Goal: Check status

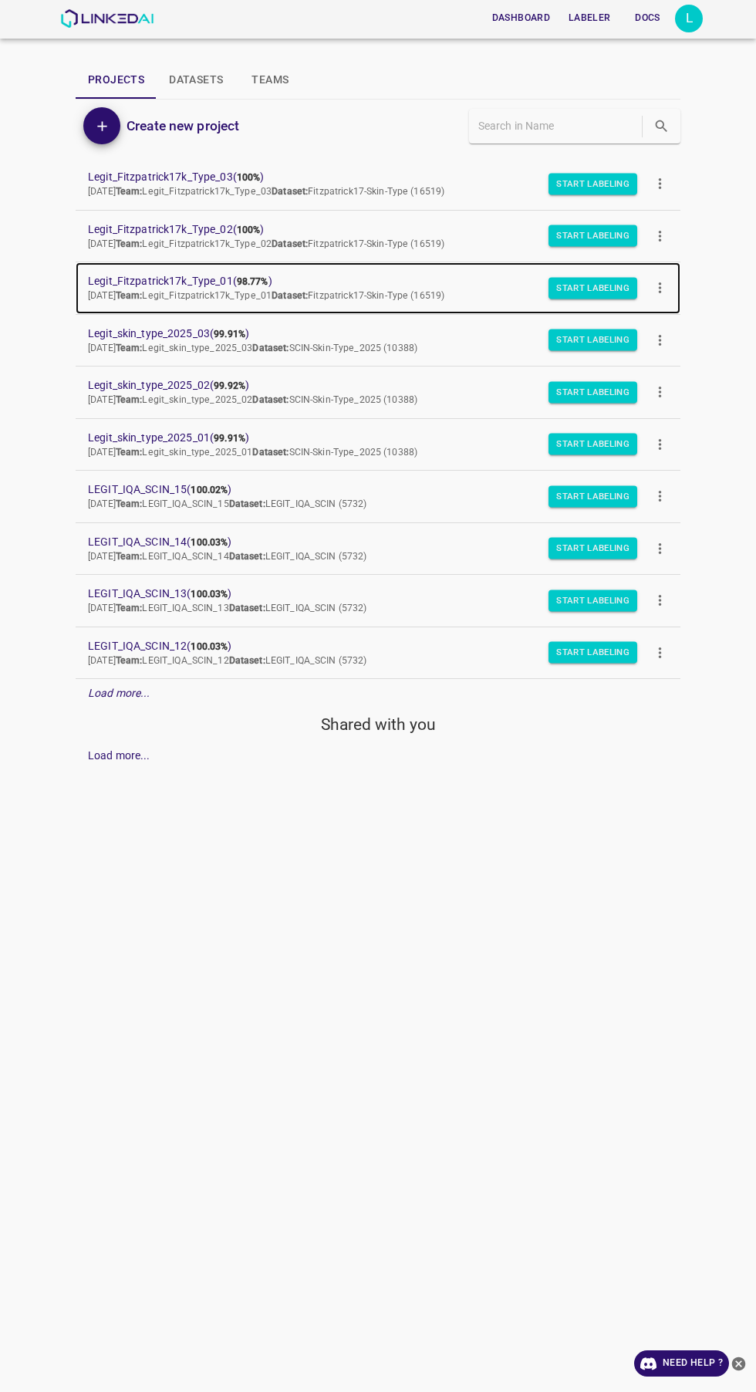
click at [127, 299] on span "Thu Jul 03 2025 Team: Legit_Fitzpatrick17k_Type_01 Dataset: Fitzpatrick17-Skin-…" at bounding box center [266, 295] width 356 height 11
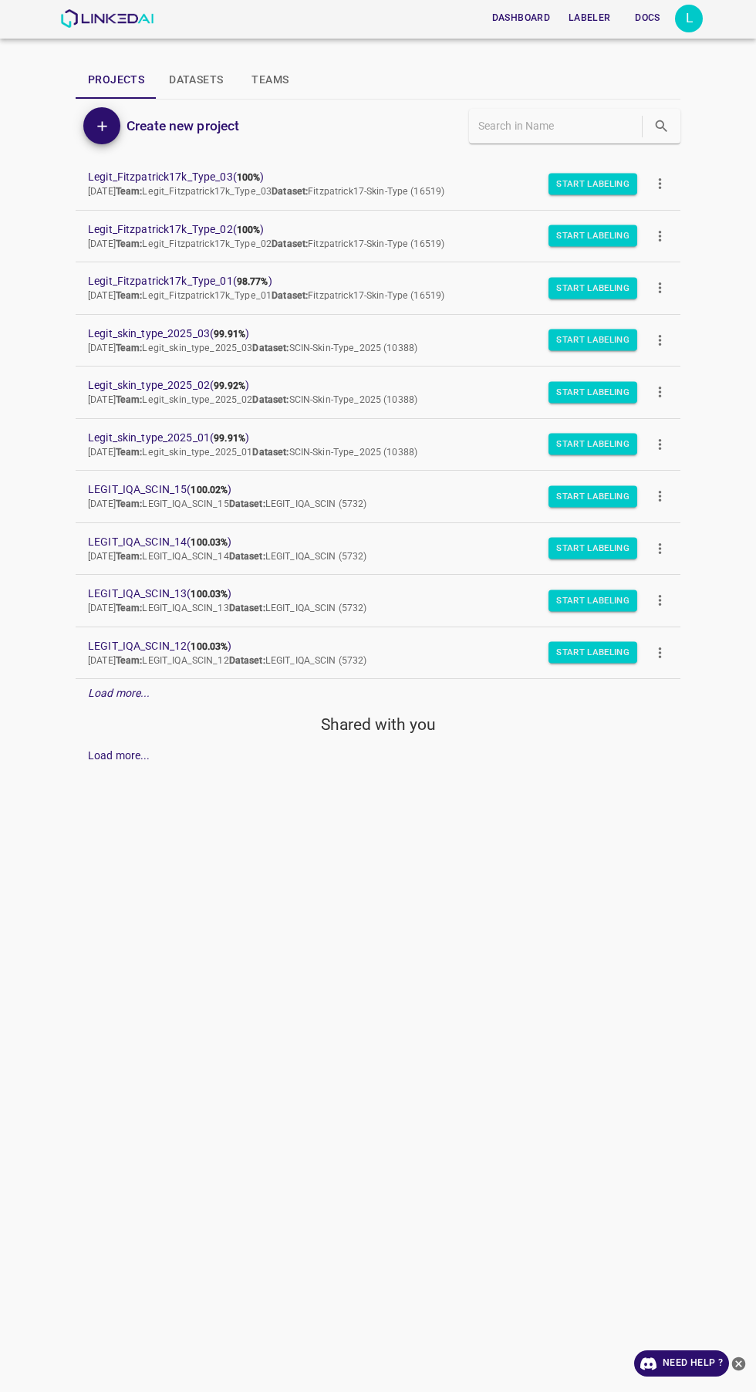
click at [724, 33] on div "Dashboard Labeler Docs L" at bounding box center [378, 19] width 756 height 39
click at [713, 18] on div "Dashboard Labeler Docs L" at bounding box center [378, 19] width 756 height 39
click at [689, 19] on div "L" at bounding box center [689, 19] width 28 height 28
click at [672, 138] on li "Logout" at bounding box center [641, 142] width 122 height 25
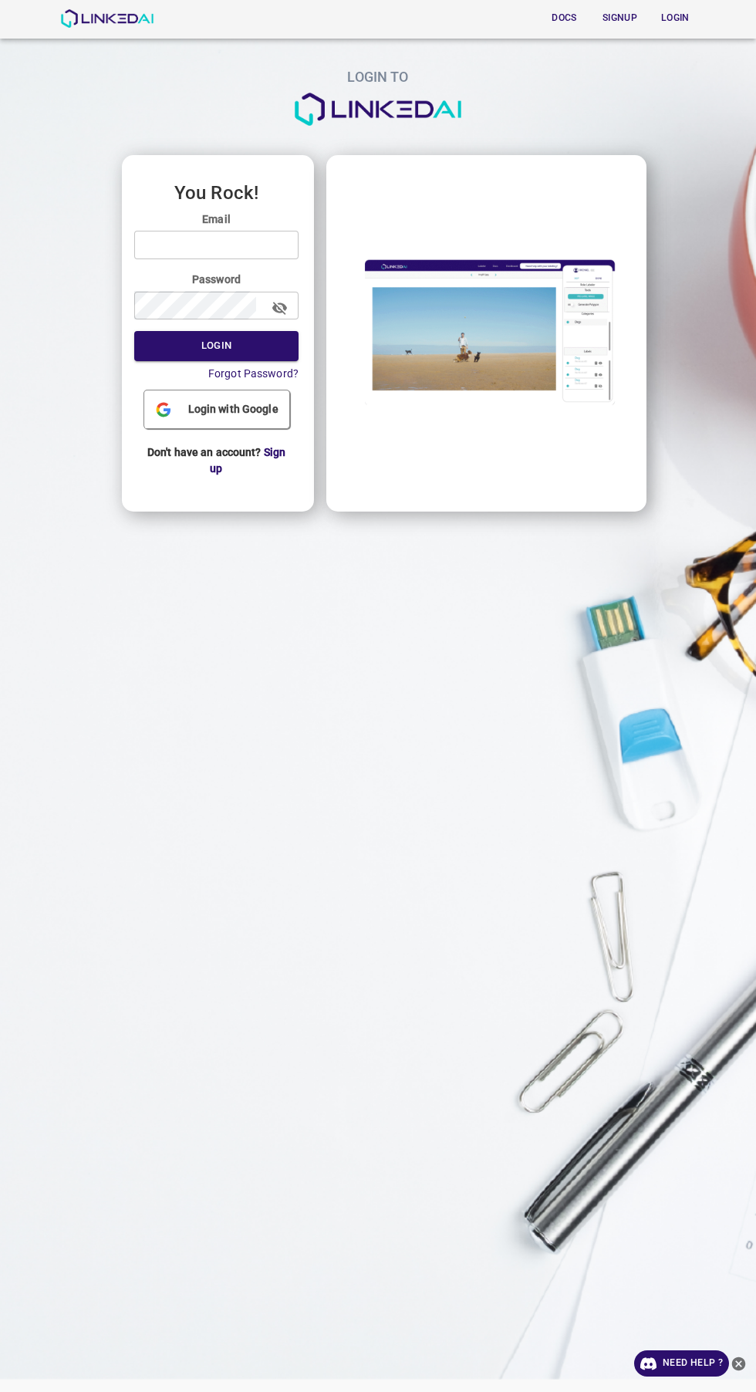
click at [282, 245] on input "email" at bounding box center [216, 245] width 164 height 29
click at [134, 331] on button "Login" at bounding box center [216, 346] width 164 height 30
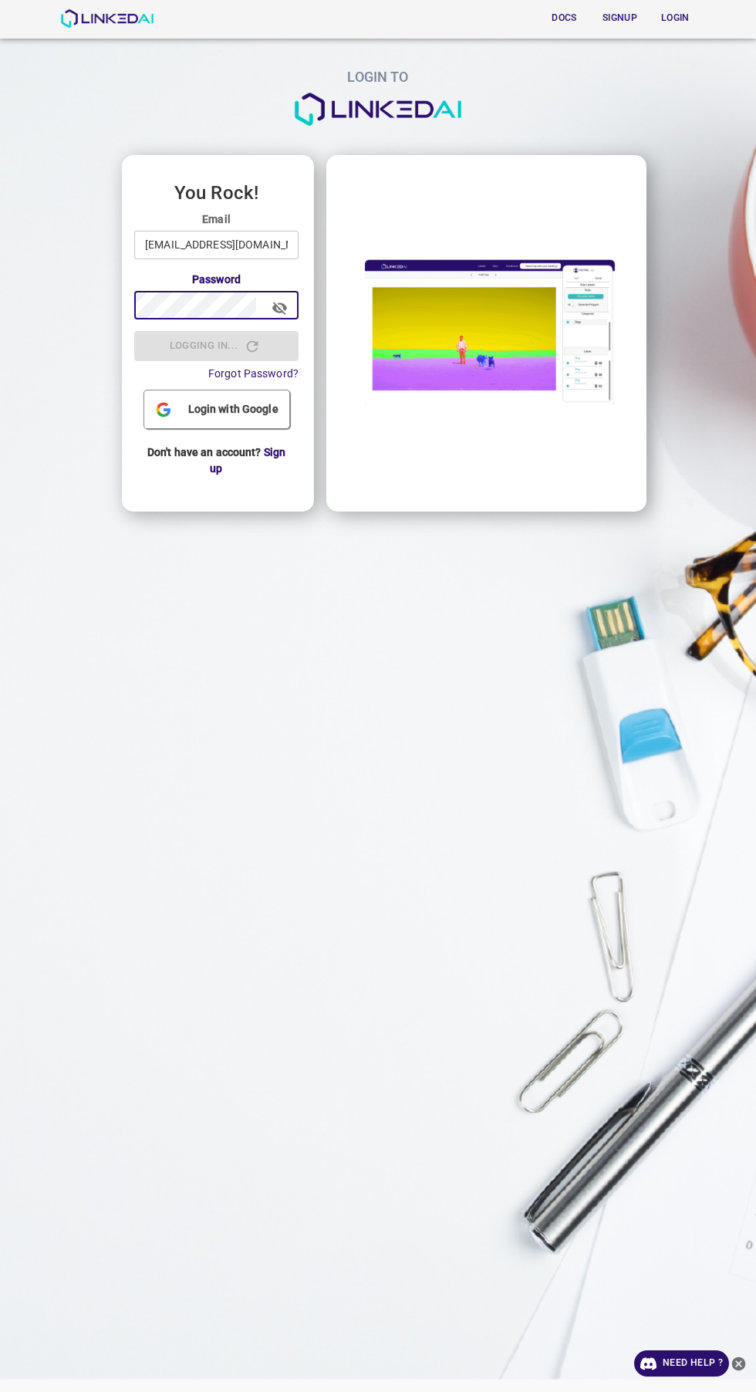
click at [259, 248] on input "legit@linkedai.co" at bounding box center [216, 245] width 164 height 29
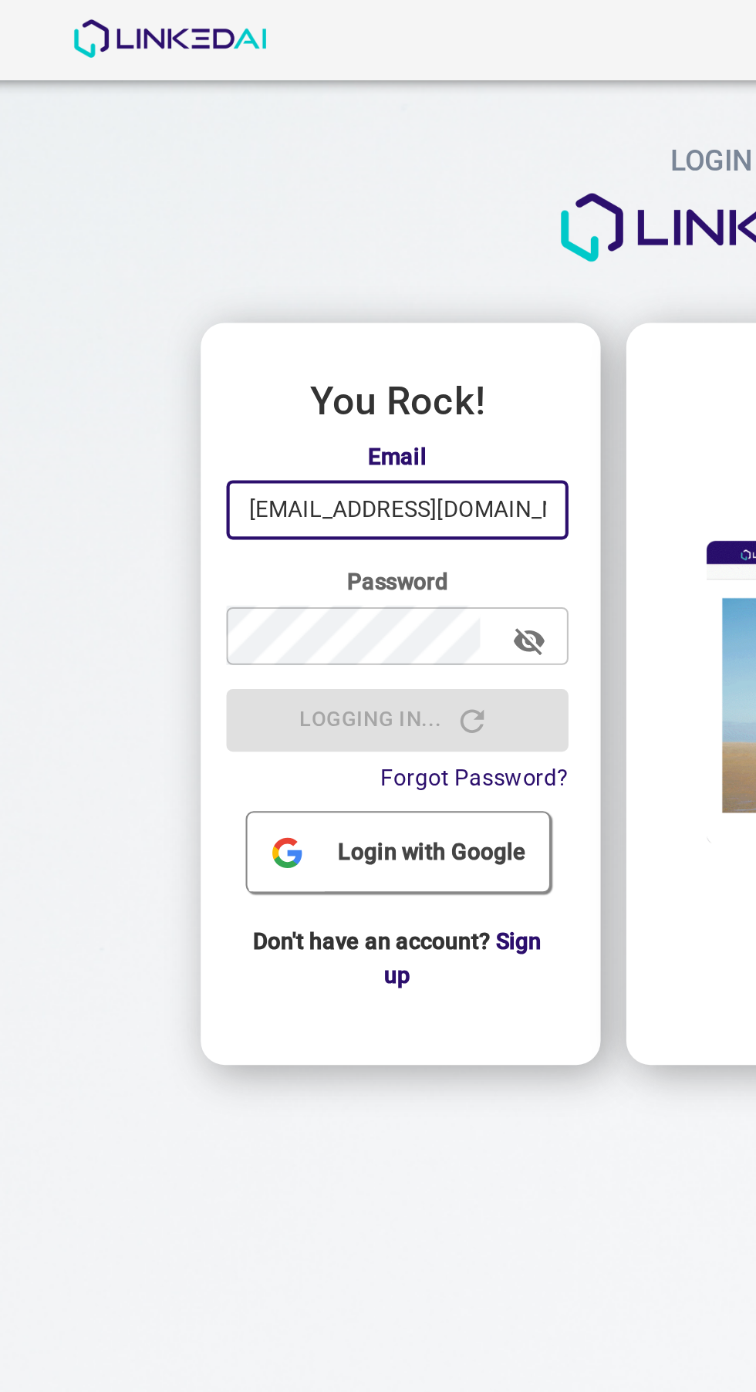
type input "[EMAIL_ADDRESS][DOMAIN_NAME]"
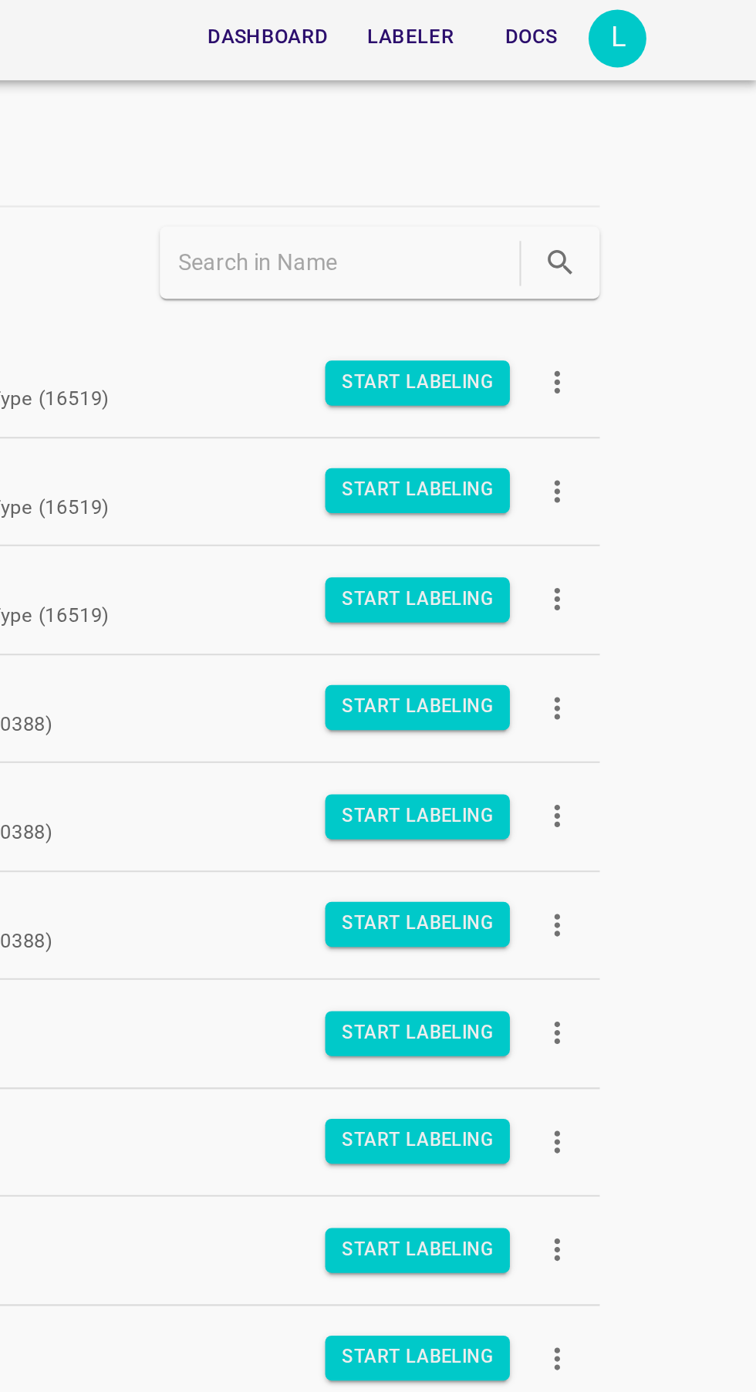
click at [699, 23] on div "L" at bounding box center [689, 19] width 28 height 28
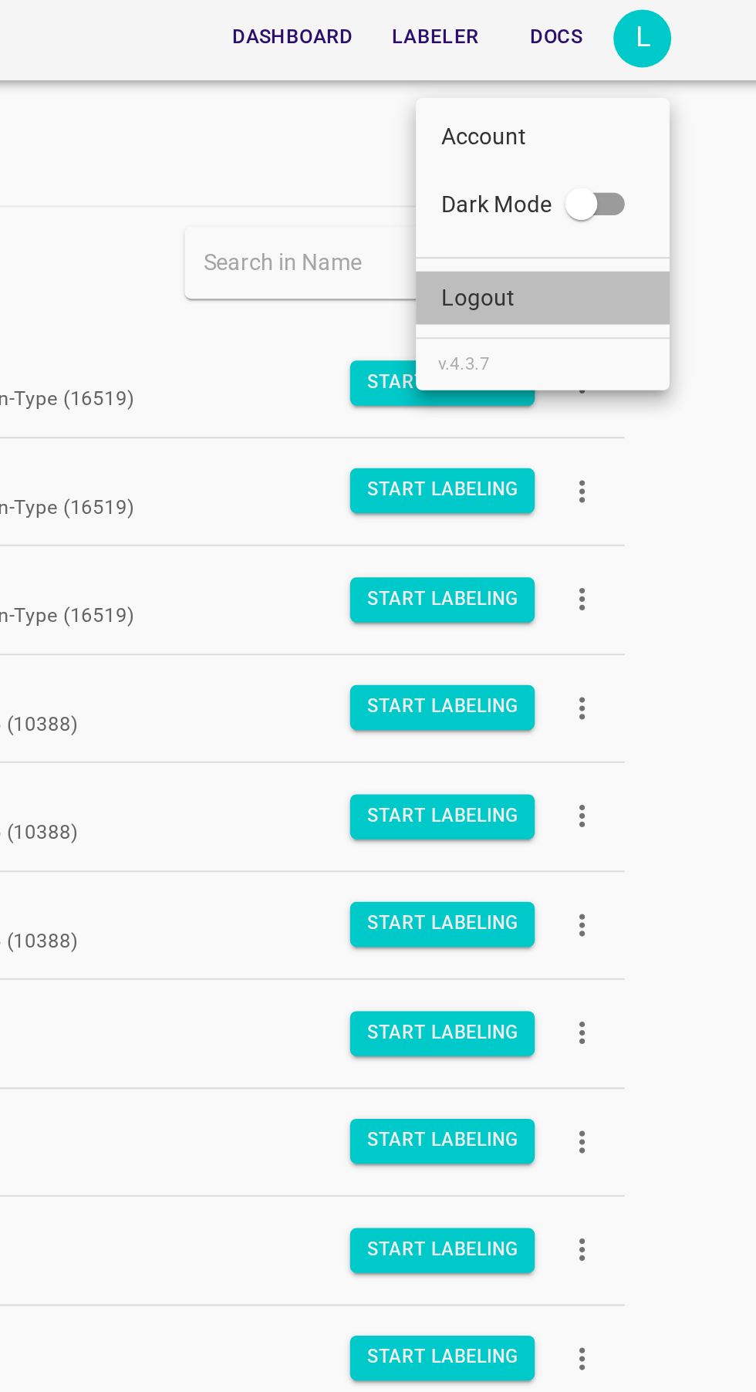
click at [640, 152] on li "Logout" at bounding box center [641, 142] width 122 height 25
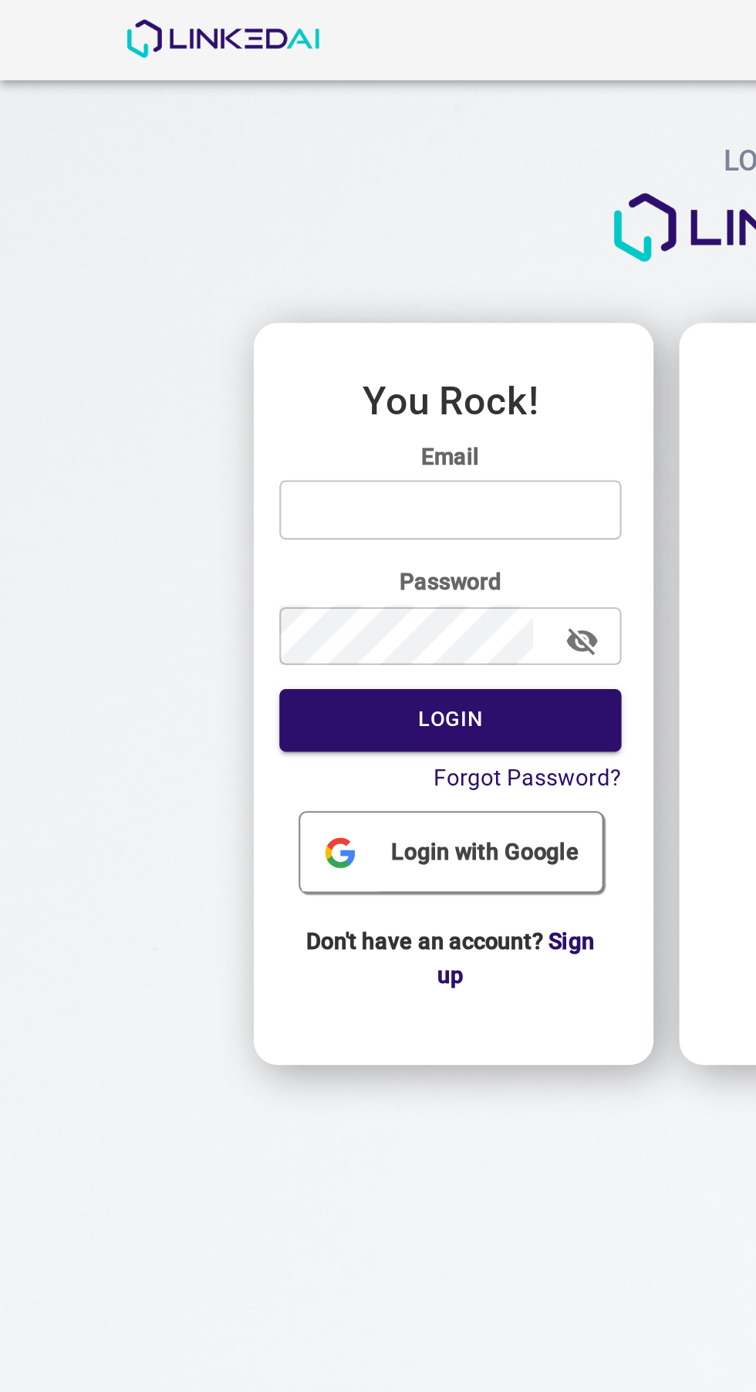
click at [235, 248] on input "email" at bounding box center [216, 245] width 164 height 29
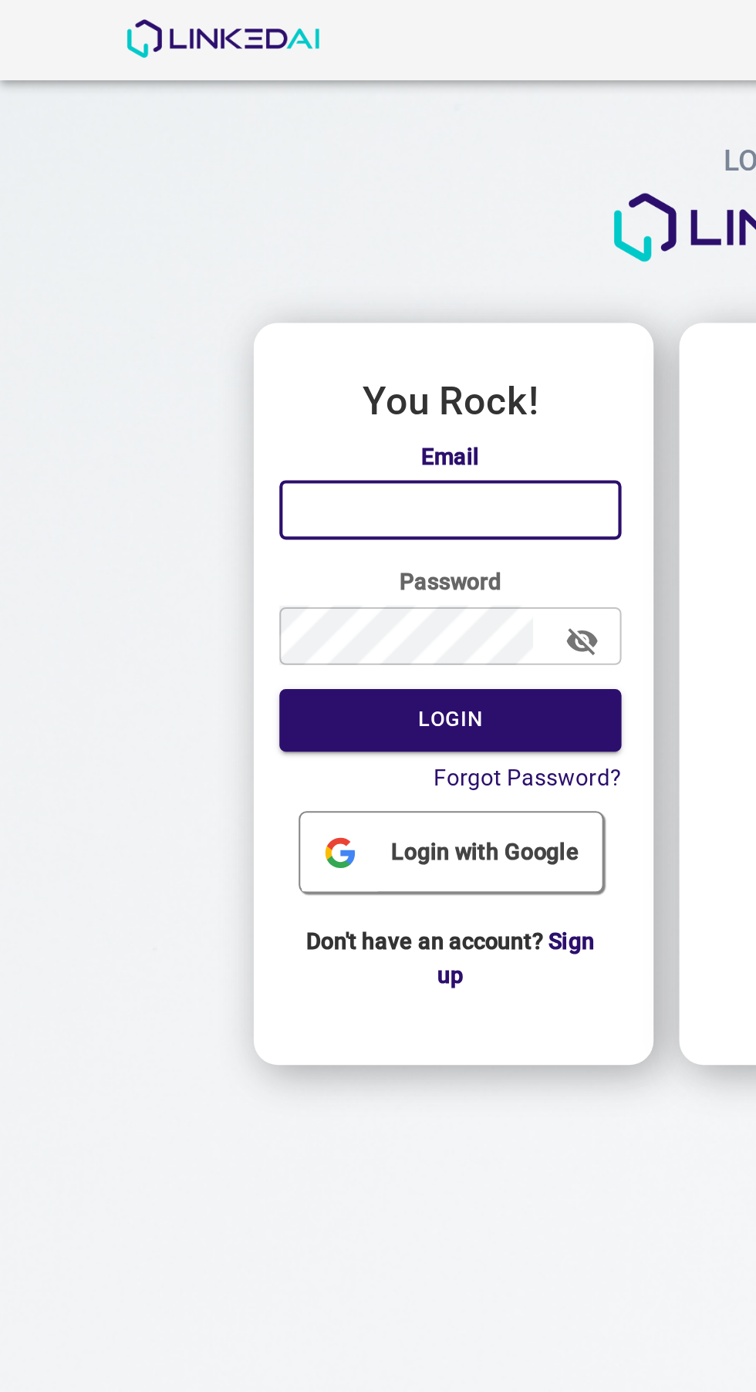
type input "[EMAIL_ADDRESS][DOMAIN_NAME]"
click at [243, 346] on button "Login" at bounding box center [216, 346] width 164 height 30
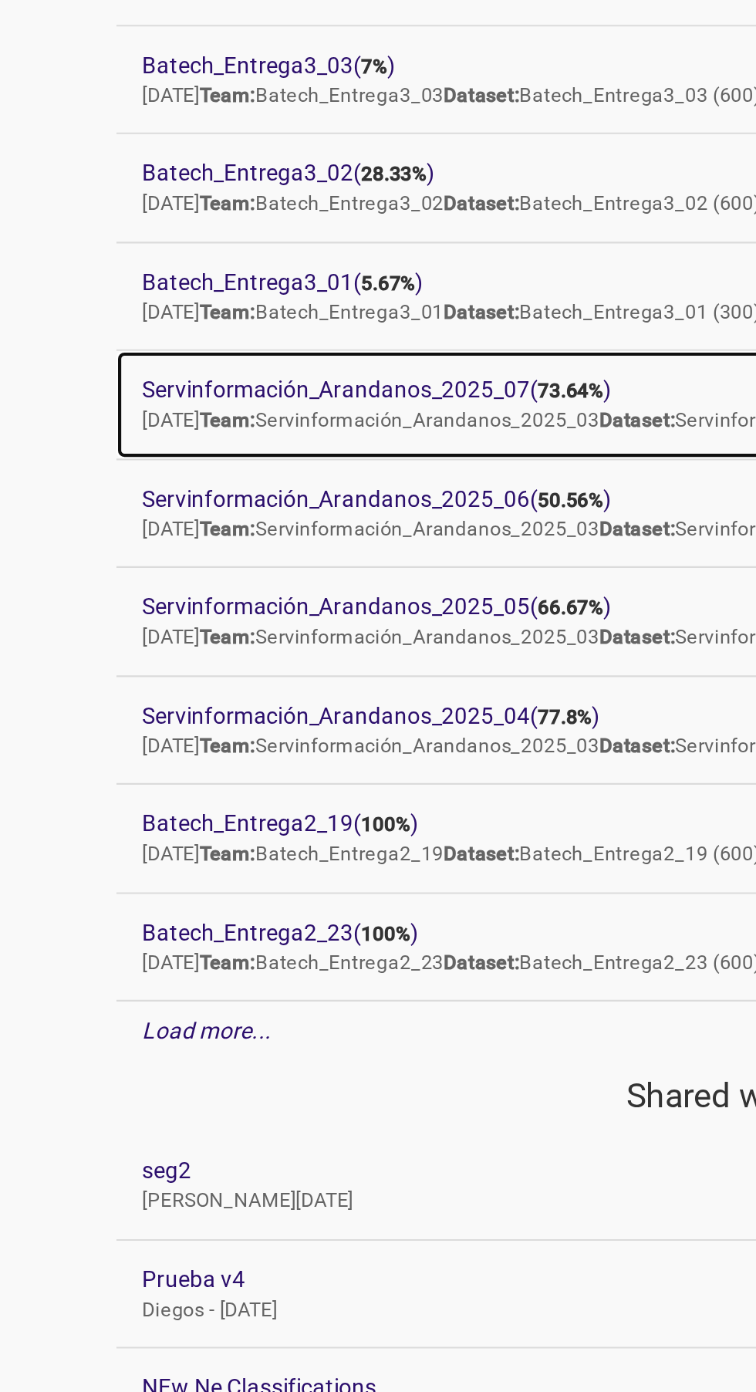
click at [249, 384] on span "Servinformación_Arandanos_2025_07 ( 73.64% )" at bounding box center [365, 385] width 555 height 16
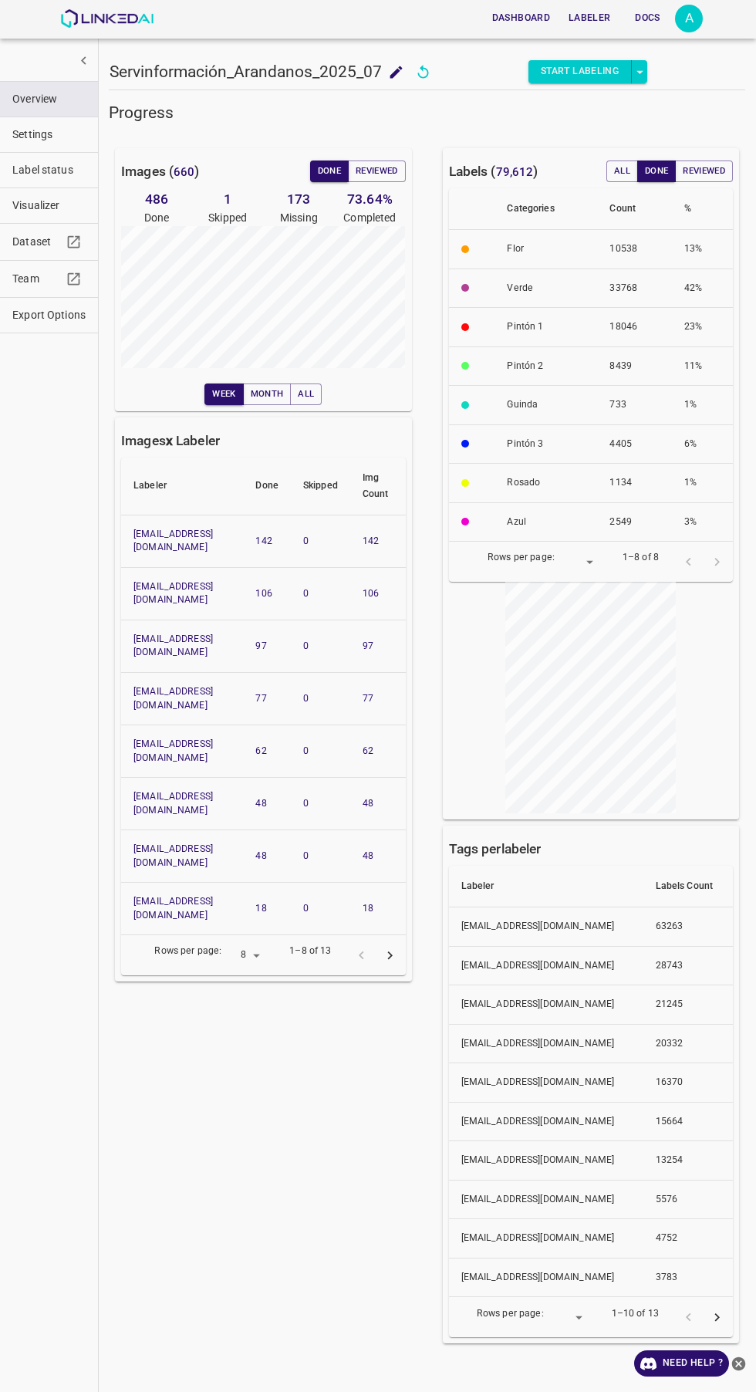
click at [38, 204] on span "Visualizer" at bounding box center [48, 206] width 73 height 16
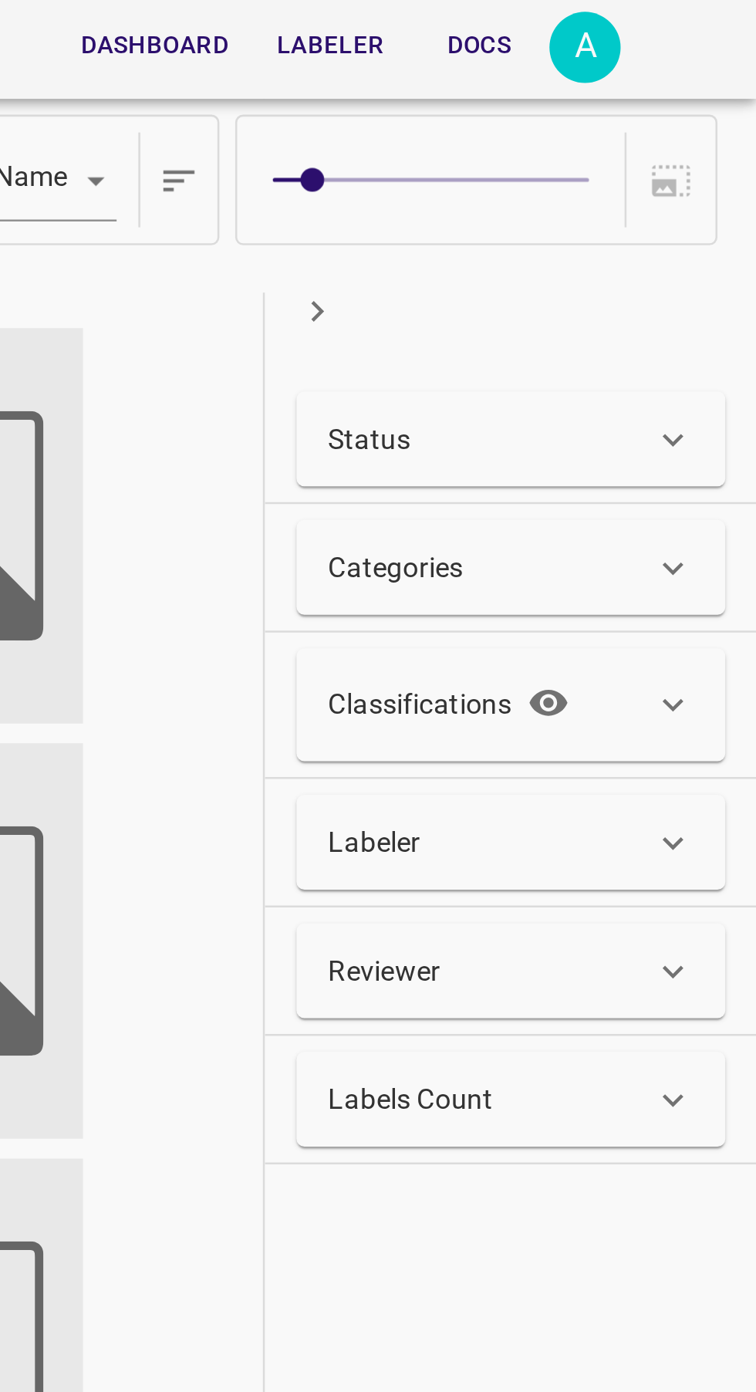
click at [662, 177] on div "Status" at bounding box center [652, 172] width 127 height 16
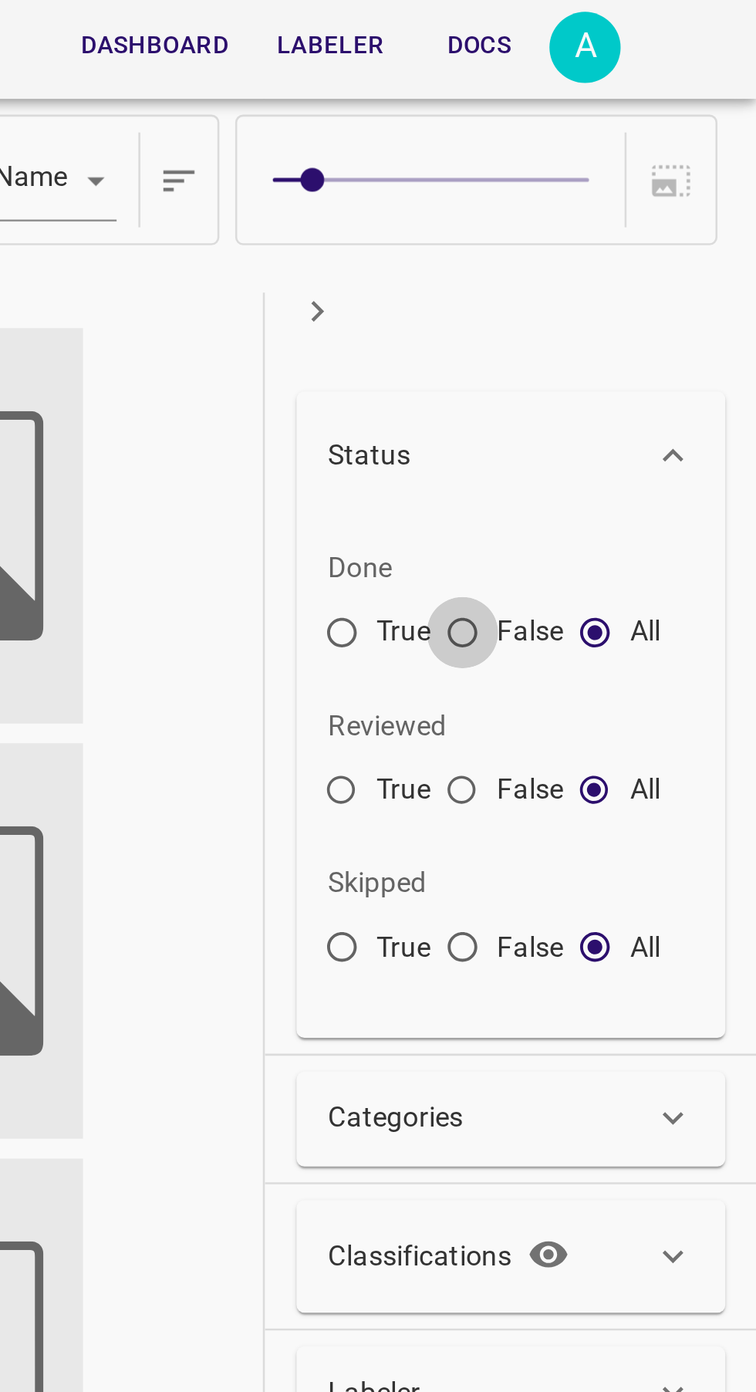
click at [641, 245] on input "False" at bounding box center [641, 250] width 28 height 28
radio input "true"
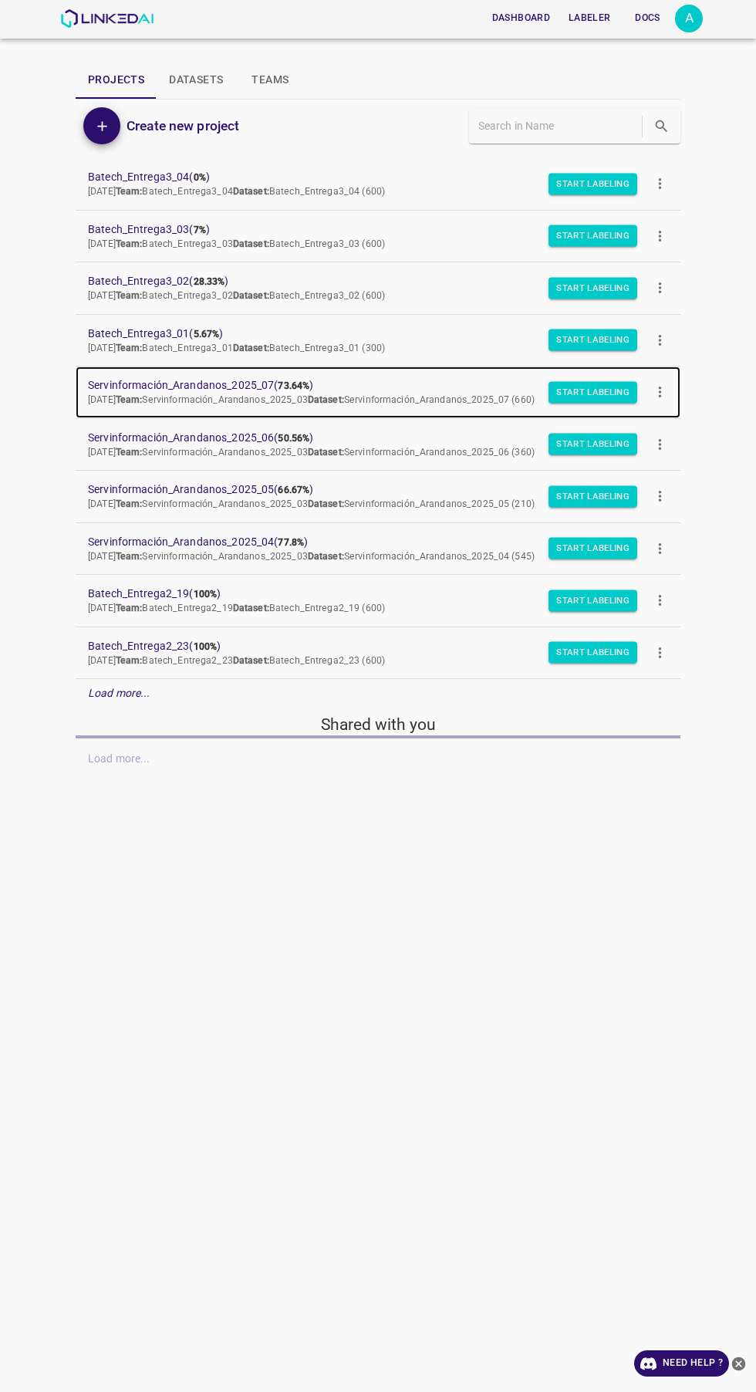
click at [255, 383] on span "Servinformación_Arandanos_2025_07 ( 73.64% )" at bounding box center [365, 385] width 555 height 16
click at [252, 382] on span "Servinformación_Arandanos_2025_07 ( 73.64% )" at bounding box center [365, 385] width 555 height 16
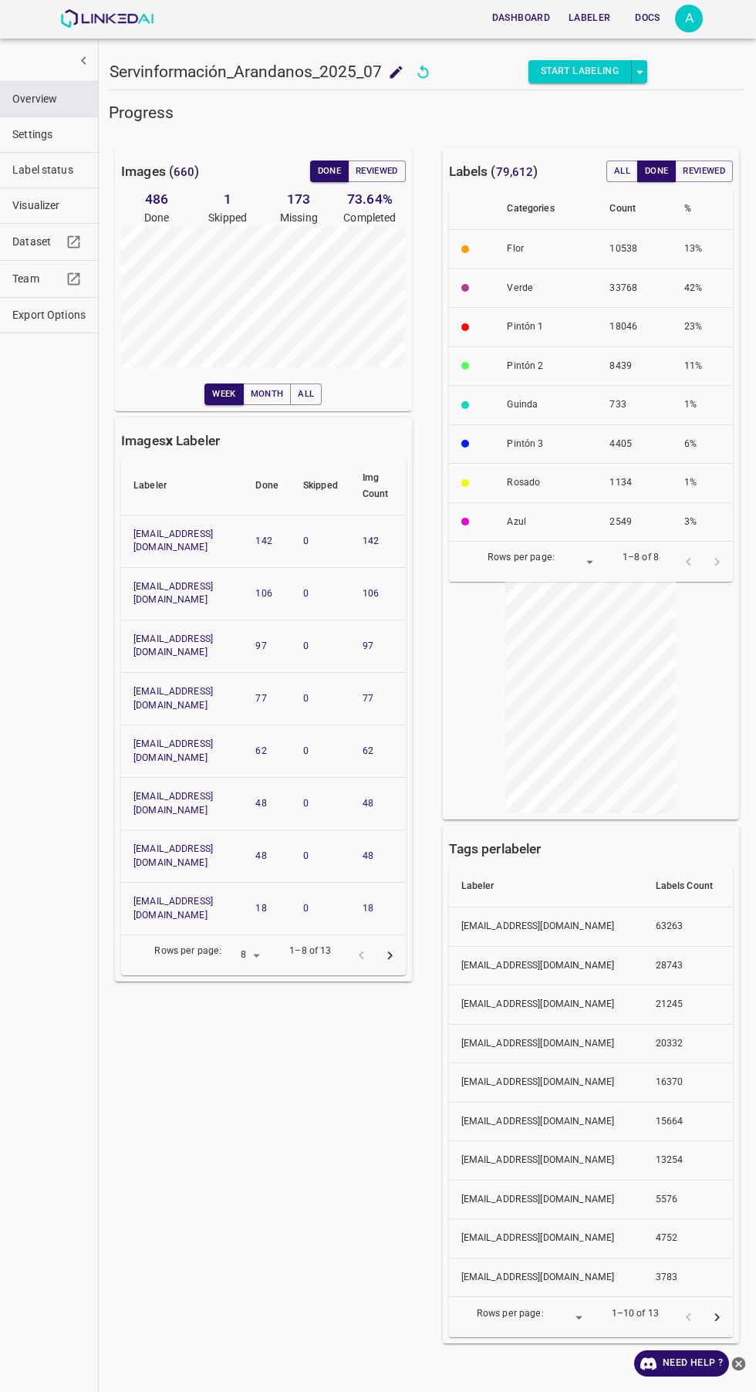
click at [64, 170] on span "Label status" at bounding box center [48, 170] width 73 height 16
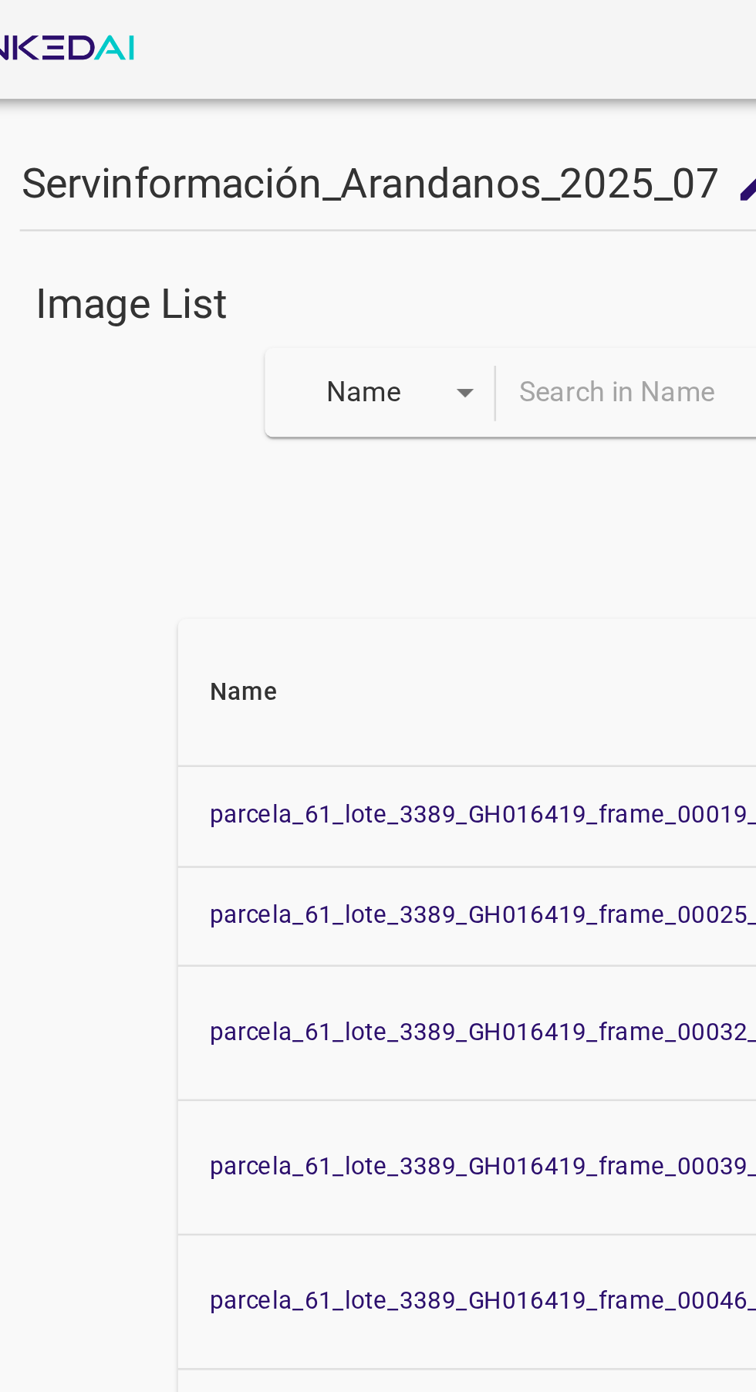
click at [247, 160] on body "Dashboard Labeler Docs A Servinformación_Arandanos_2025_07 Servinformación_Aran…" at bounding box center [378, 696] width 756 height 1392
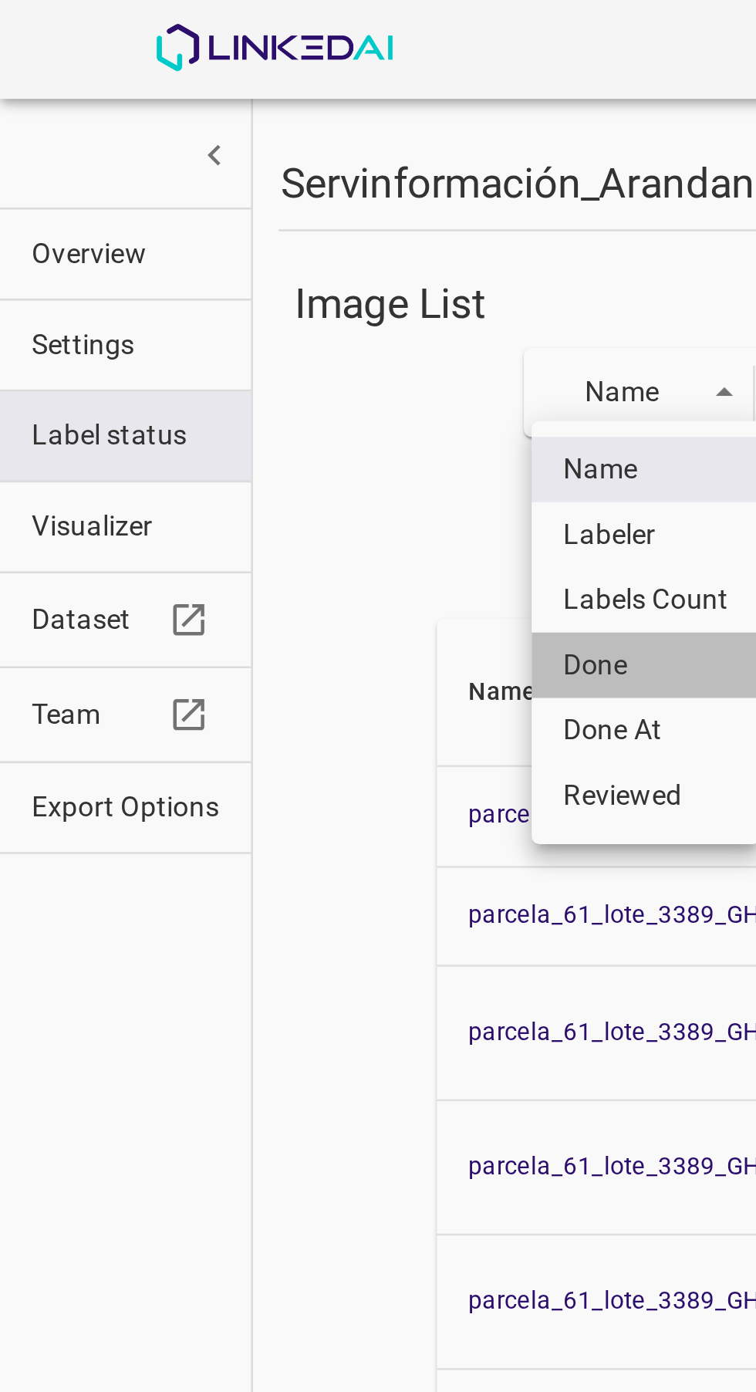
click at [257, 255] on li "Done" at bounding box center [252, 259] width 89 height 25
type input "done"
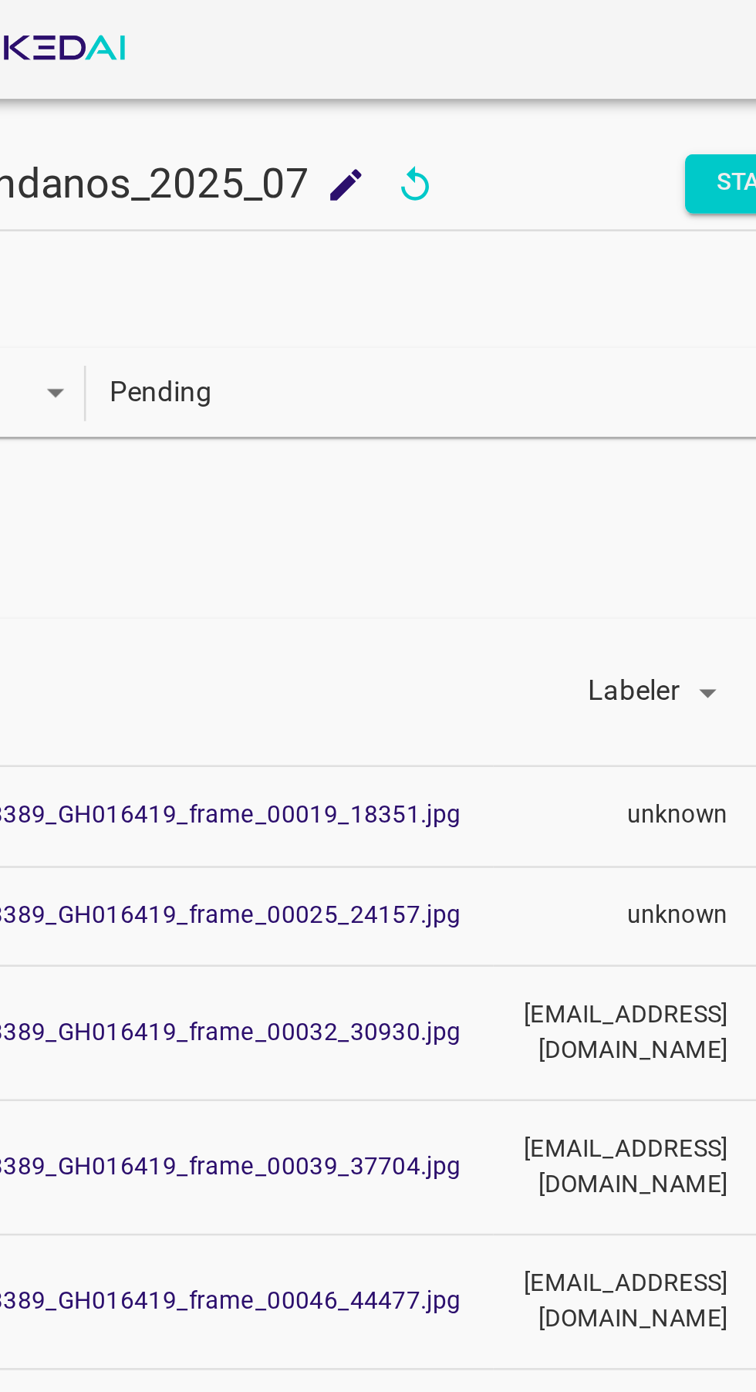
scroll to position [0, 198]
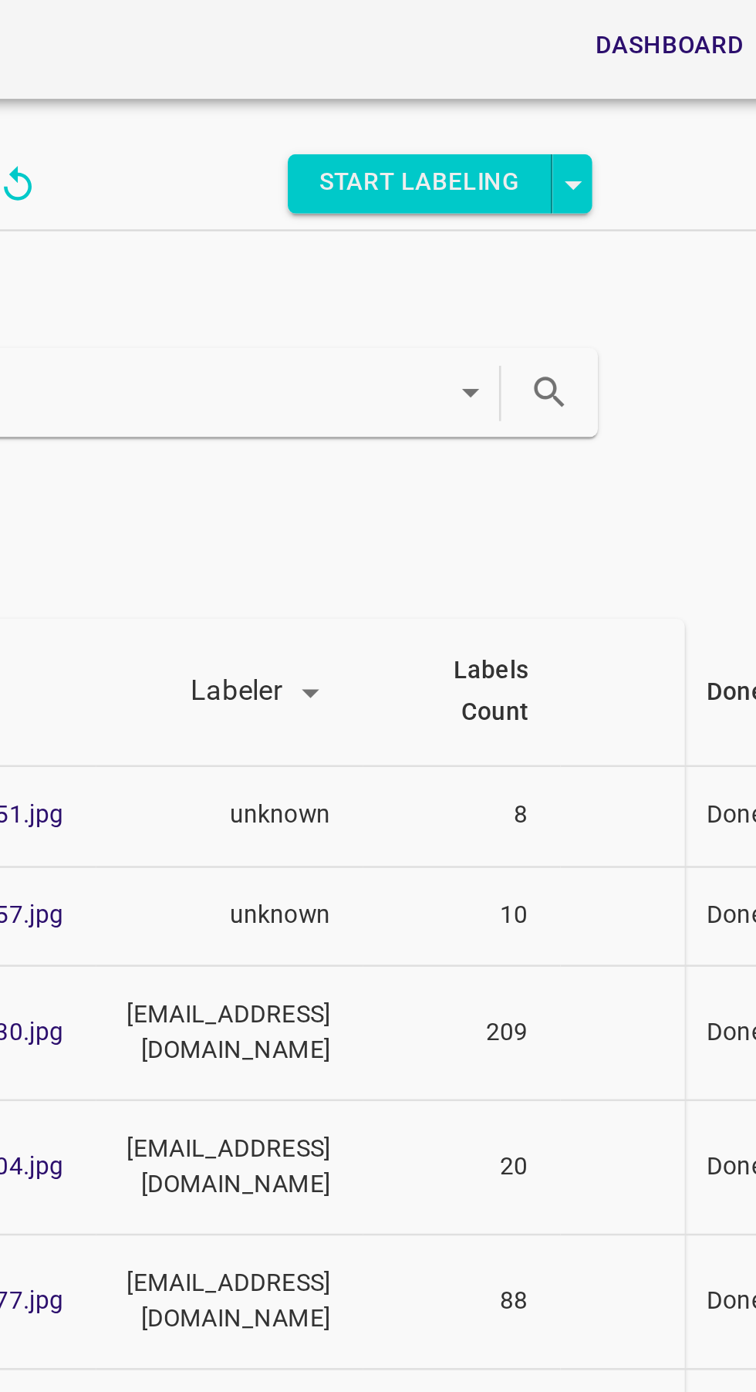
click at [458, 144] on button "search" at bounding box center [474, 153] width 32 height 32
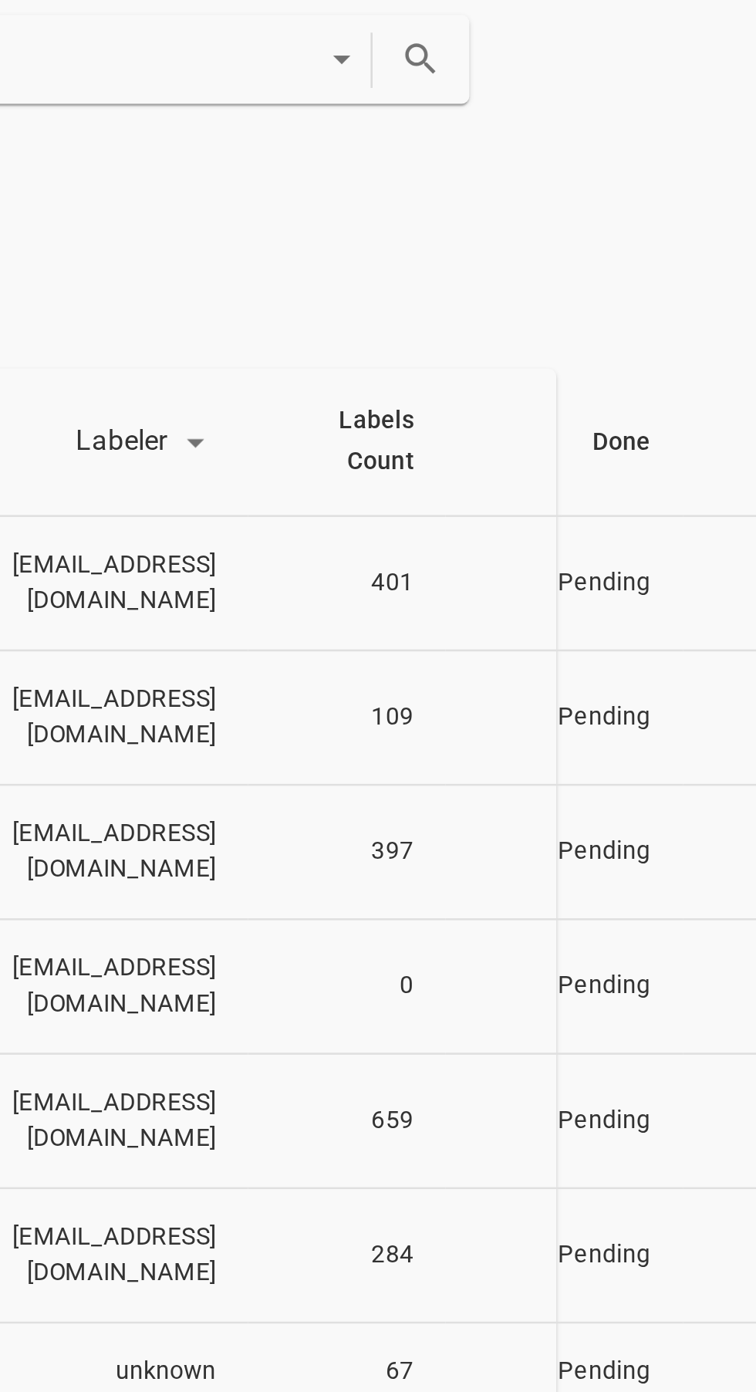
scroll to position [0, 110]
